Goal: Find specific page/section: Find specific page/section

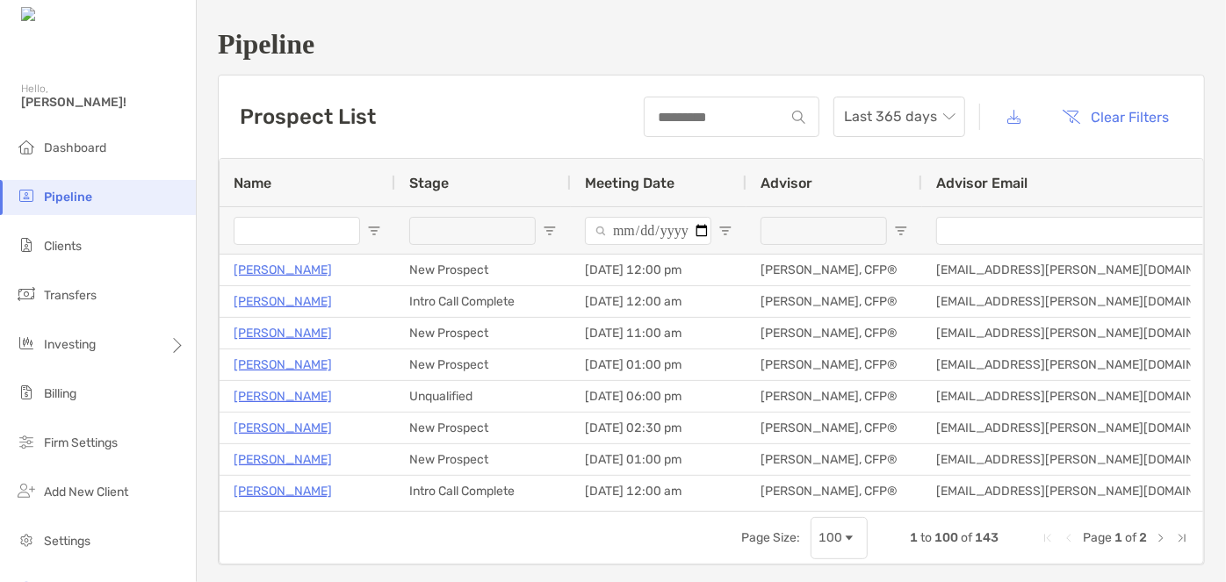
click at [284, 227] on input "Name Filter Input" at bounding box center [297, 231] width 126 height 28
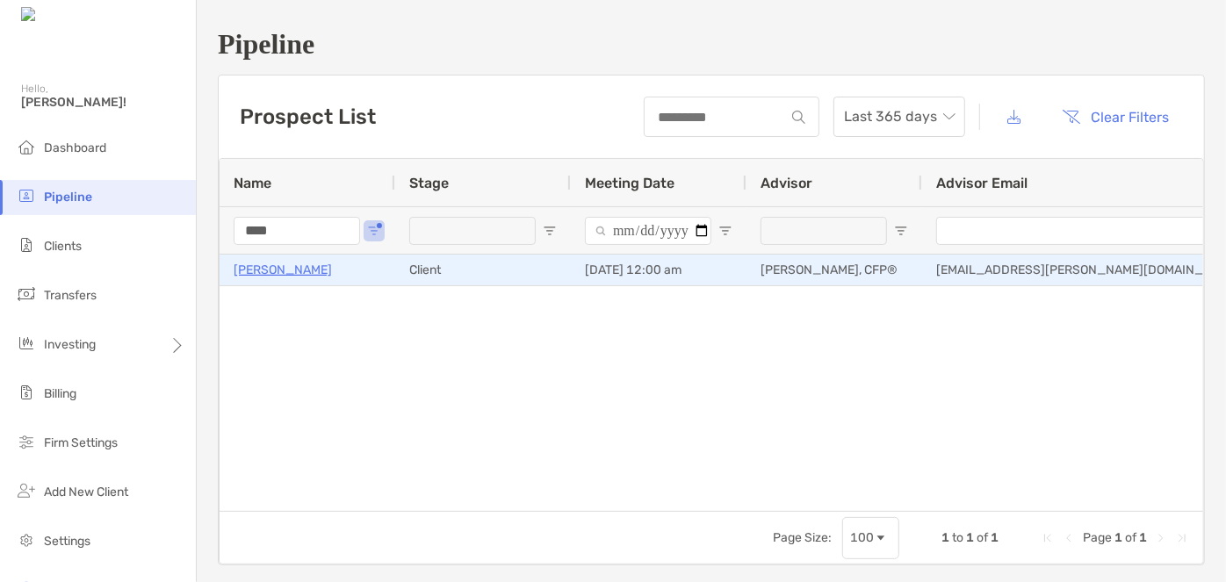
type input "****"
click at [264, 267] on p "[PERSON_NAME]" at bounding box center [283, 270] width 98 height 22
drag, startPoint x: 297, startPoint y: 269, endPoint x: 279, endPoint y: 274, distance: 18.3
click at [279, 274] on div "[PERSON_NAME]" at bounding box center [307, 269] width 147 height 29
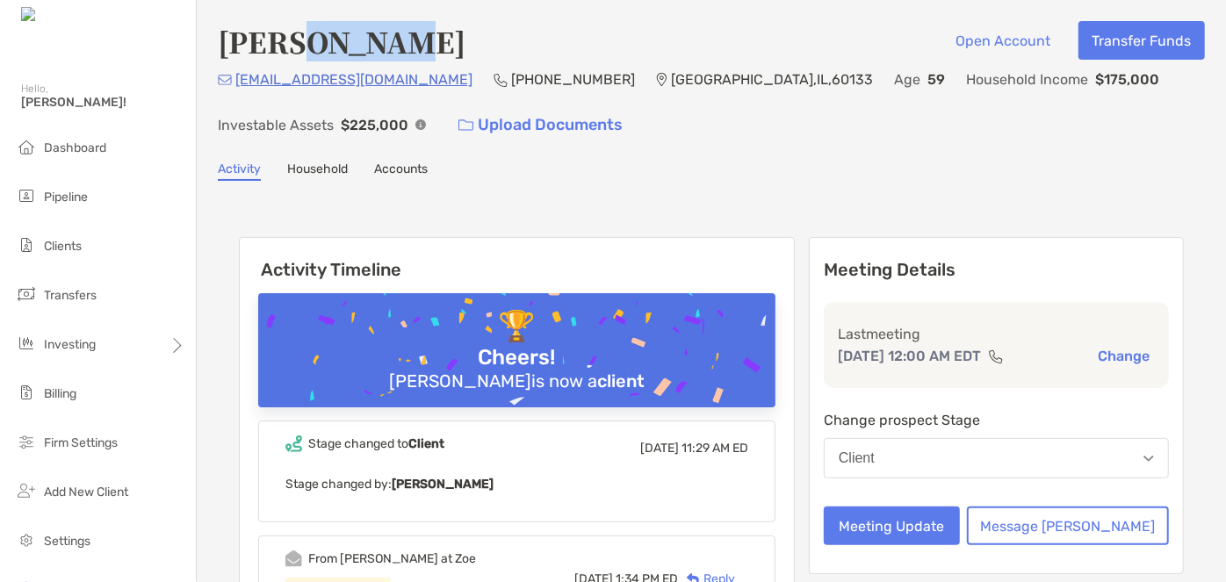
drag, startPoint x: 384, startPoint y: 47, endPoint x: 295, endPoint y: 54, distance: 88.9
click at [295, 54] on div "[PERSON_NAME] Open Account Transfer Funds" at bounding box center [711, 41] width 987 height 40
copy h4 "[PERSON_NAME]"
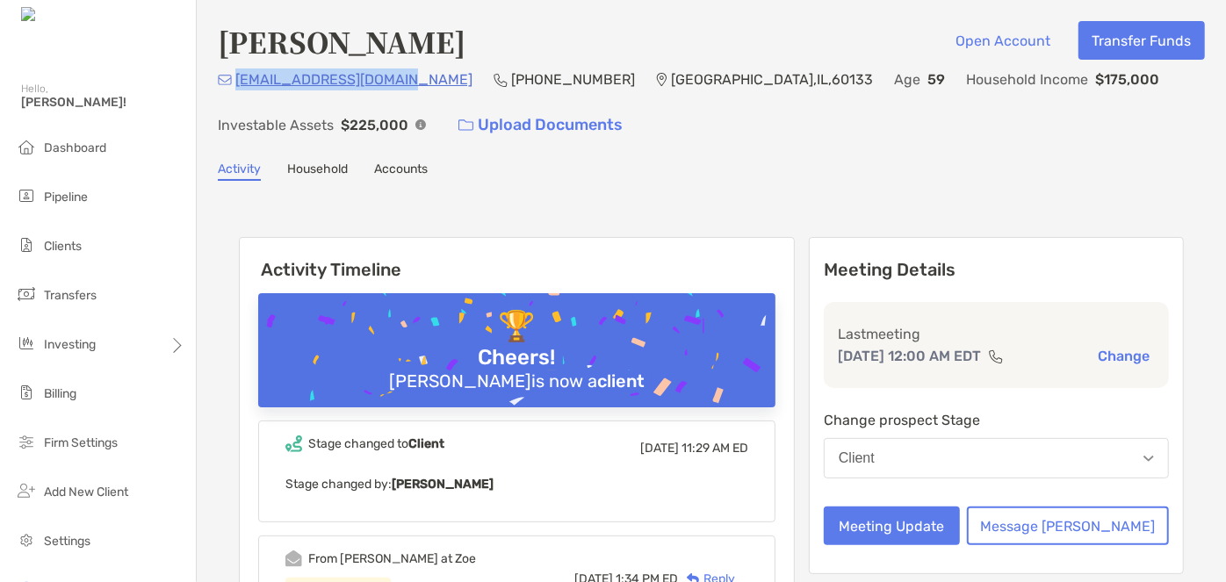
drag, startPoint x: 397, startPoint y: 84, endPoint x: 234, endPoint y: 90, distance: 163.4
click at [234, 90] on div "[EMAIL_ADDRESS][DOMAIN_NAME] (224) 769-[GEOGRAPHIC_DATA] Age [DEMOGRAPHIC_DATA]…" at bounding box center [711, 105] width 987 height 75
copy p "[EMAIL_ADDRESS][DOMAIN_NAME]"
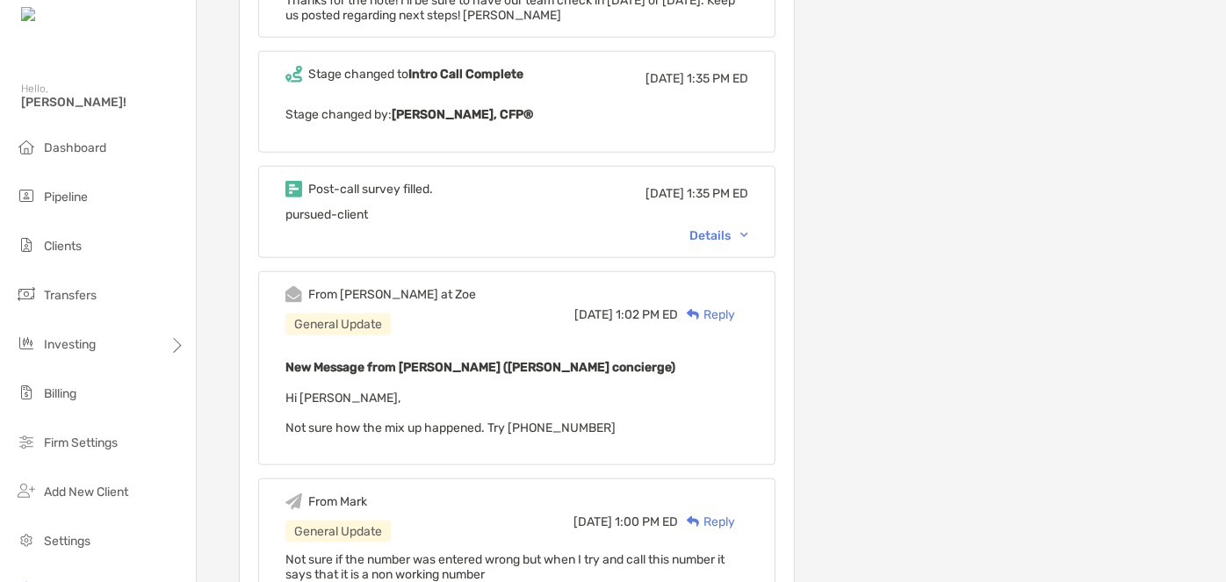
scroll to position [878, 0]
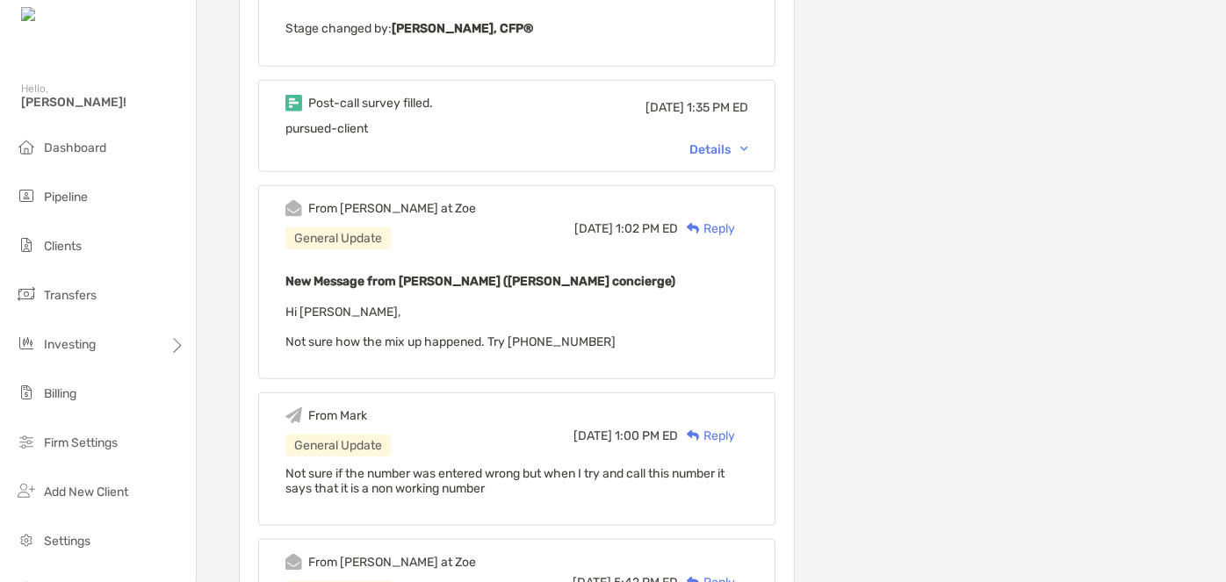
click at [747, 146] on div "Details" at bounding box center [718, 149] width 59 height 15
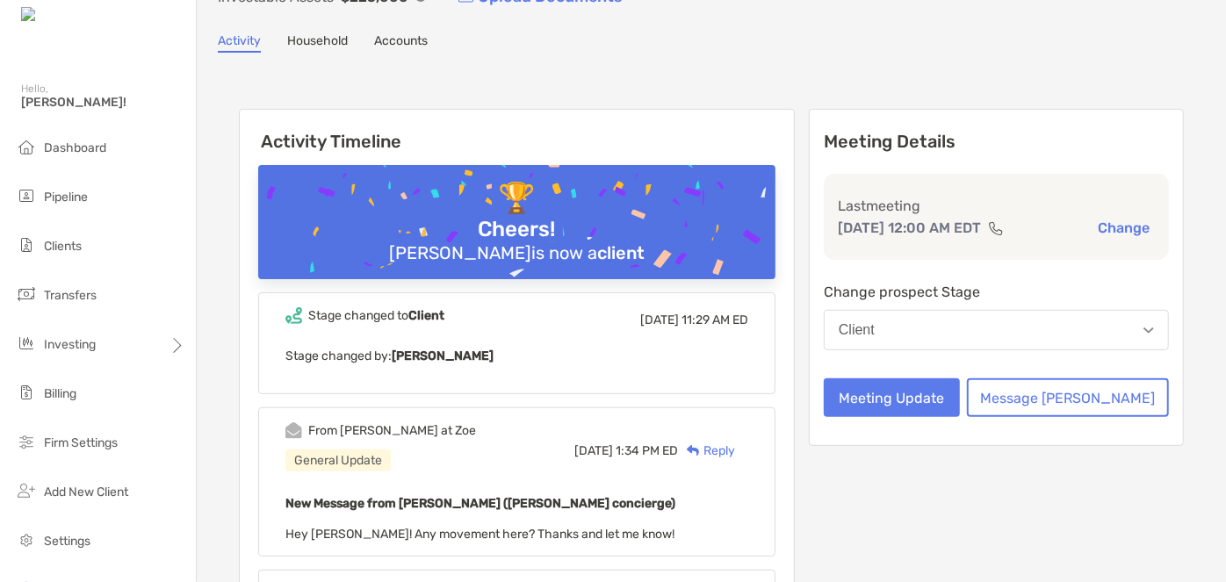
scroll to position [0, 0]
